Goal: Subscribe to service/newsletter

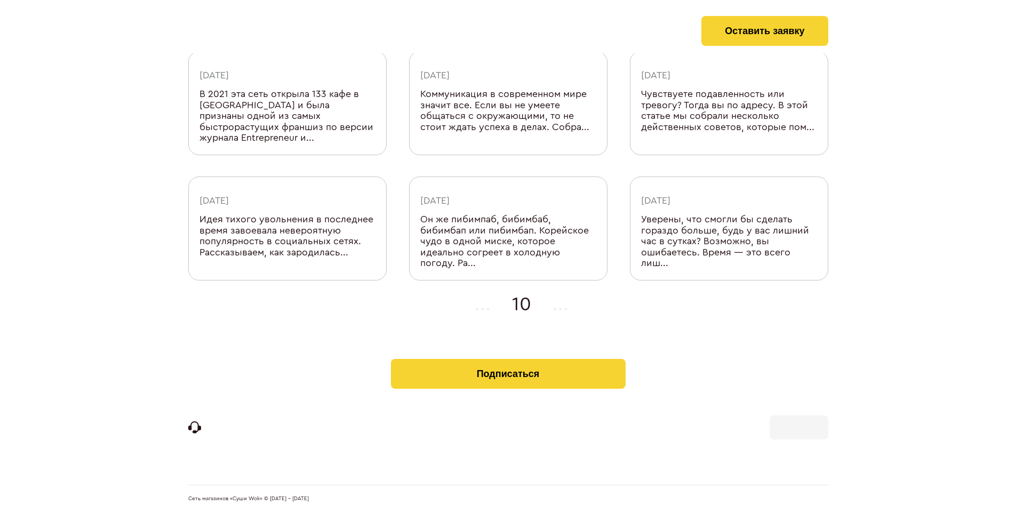
scroll to position [328, 0]
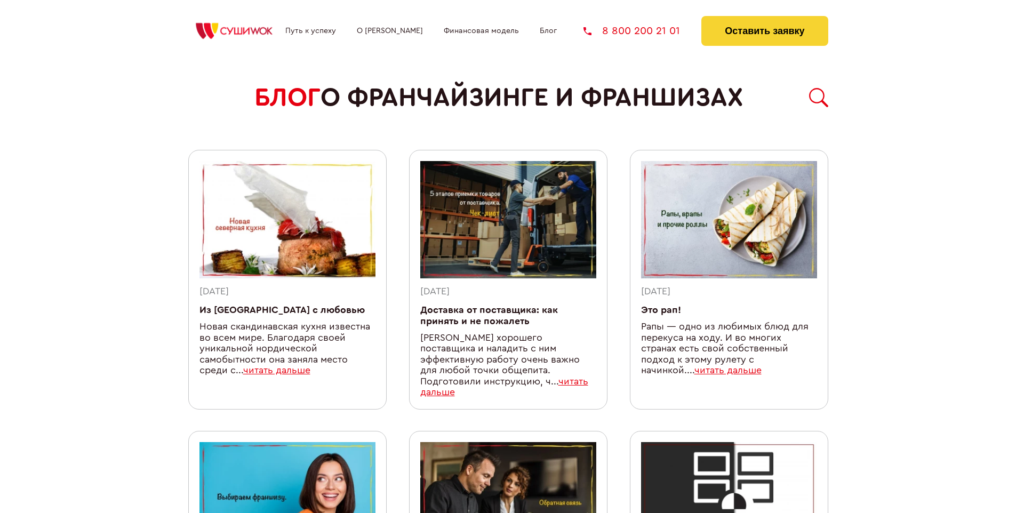
scroll to position [939, 0]
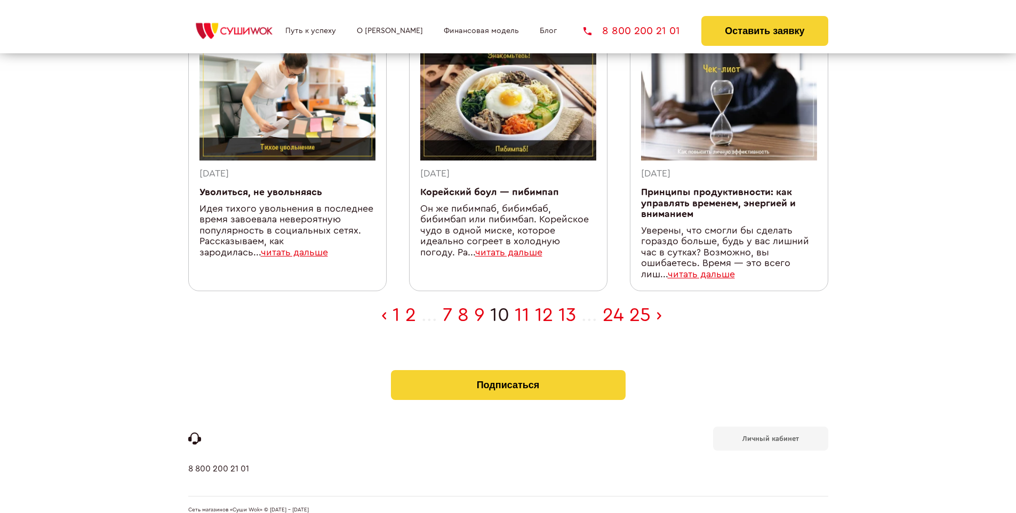
click at [770, 435] on b "Личный кабинет" at bounding box center [771, 438] width 57 height 7
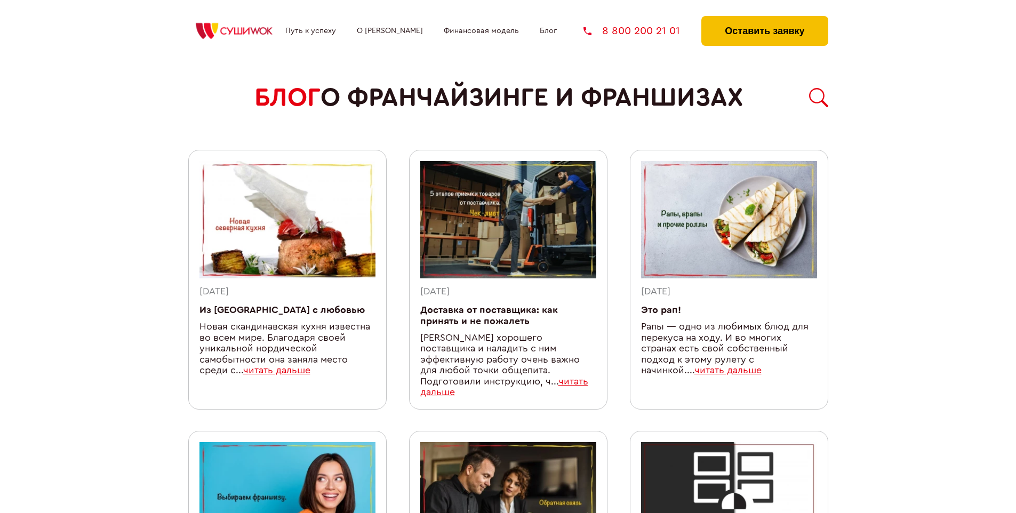
click at [765, 19] on button "Оставить заявку" at bounding box center [765, 31] width 126 height 30
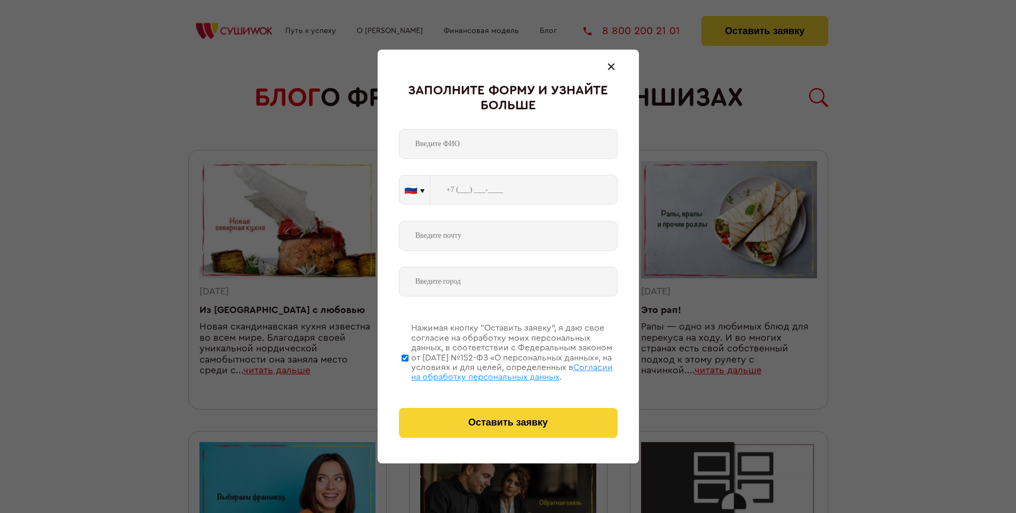
click at [495, 371] on span "Согласии на обработку персональных данных" at bounding box center [512, 372] width 202 height 18
click at [409, 371] on input "Нажимая кнопку “Оставить заявку”, я даю свое согласие на обработку моих персона…" at bounding box center [405, 357] width 7 height 85
checkbox input "false"
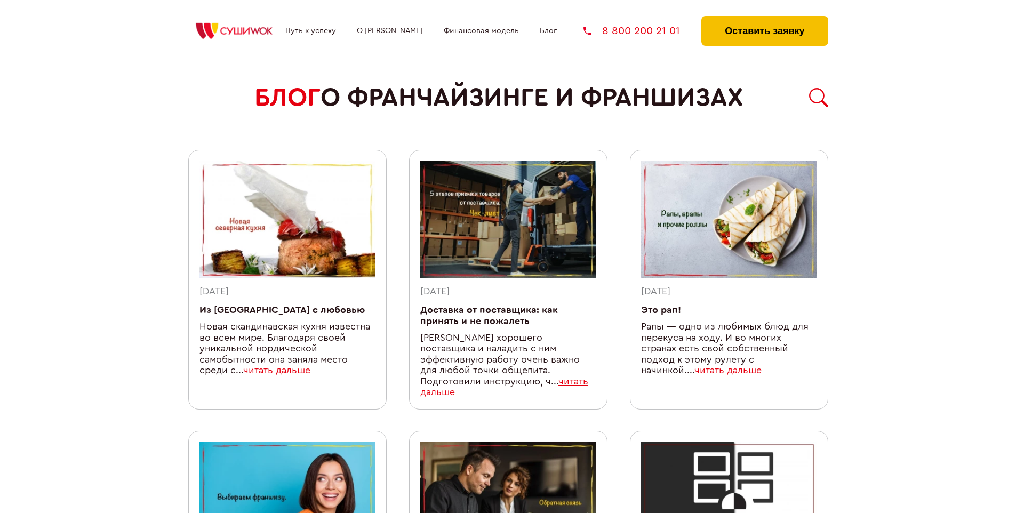
click at [765, 19] on button "Оставить заявку" at bounding box center [765, 31] width 126 height 30
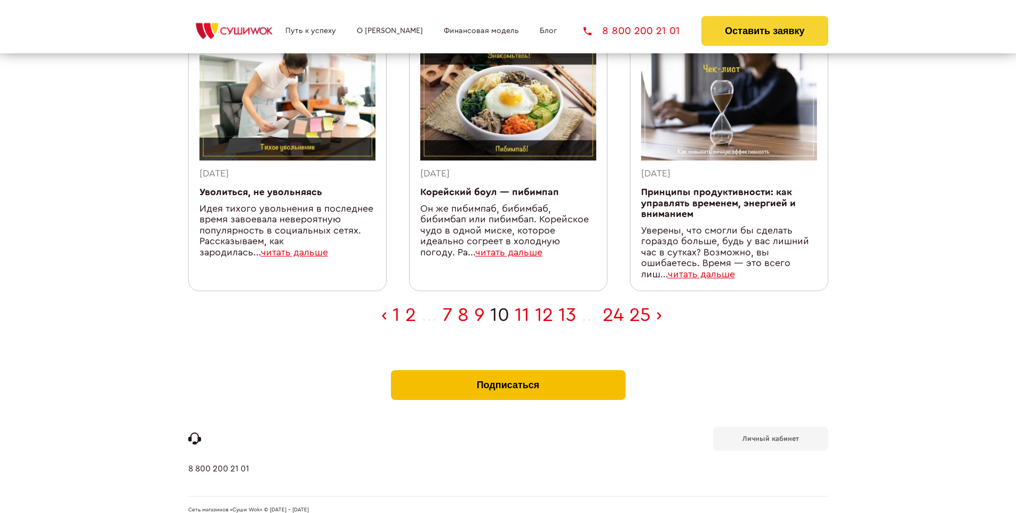
click at [508, 370] on button "Подписаться" at bounding box center [508, 385] width 235 height 30
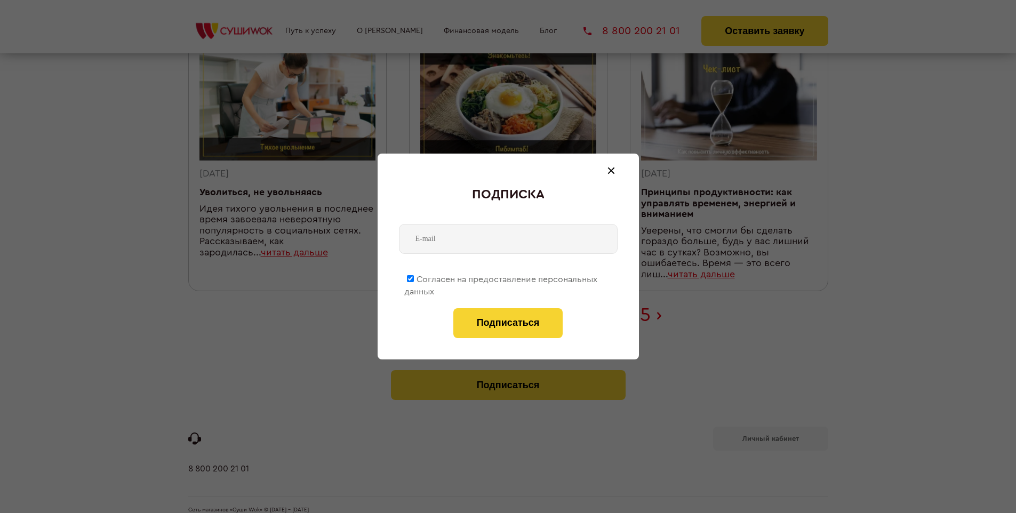
click at [502, 277] on span "Согласен на предоставление персональных данных" at bounding box center [500, 285] width 193 height 21
click at [414, 277] on input "Согласен на предоставление персональных данных" at bounding box center [410, 278] width 7 height 7
checkbox input "false"
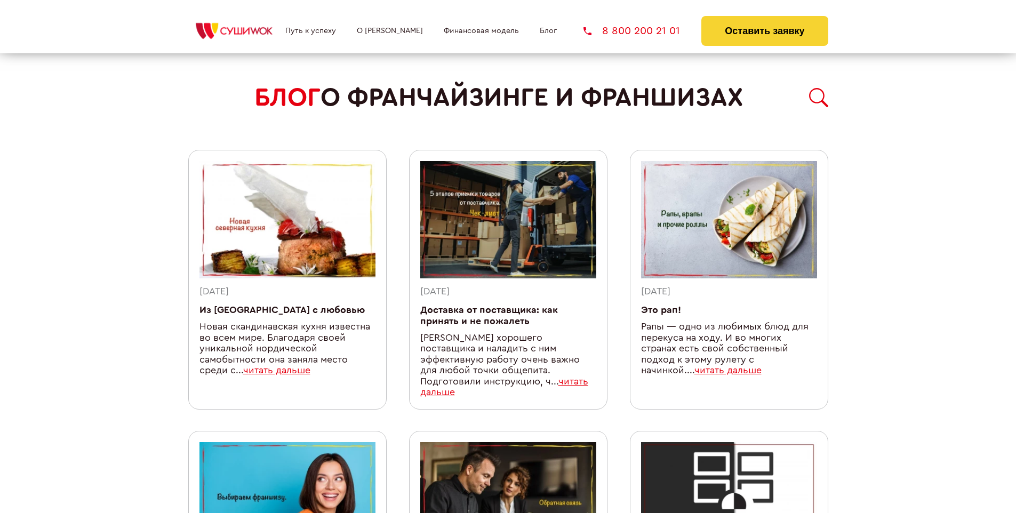
scroll to position [939, 0]
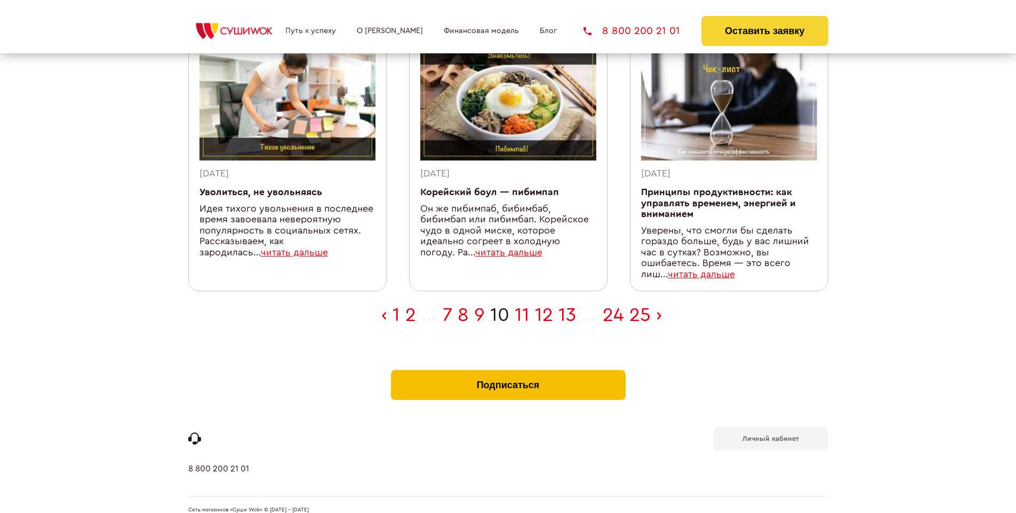
click at [508, 370] on button "Подписаться" at bounding box center [508, 385] width 235 height 30
